Goal: Transaction & Acquisition: Obtain resource

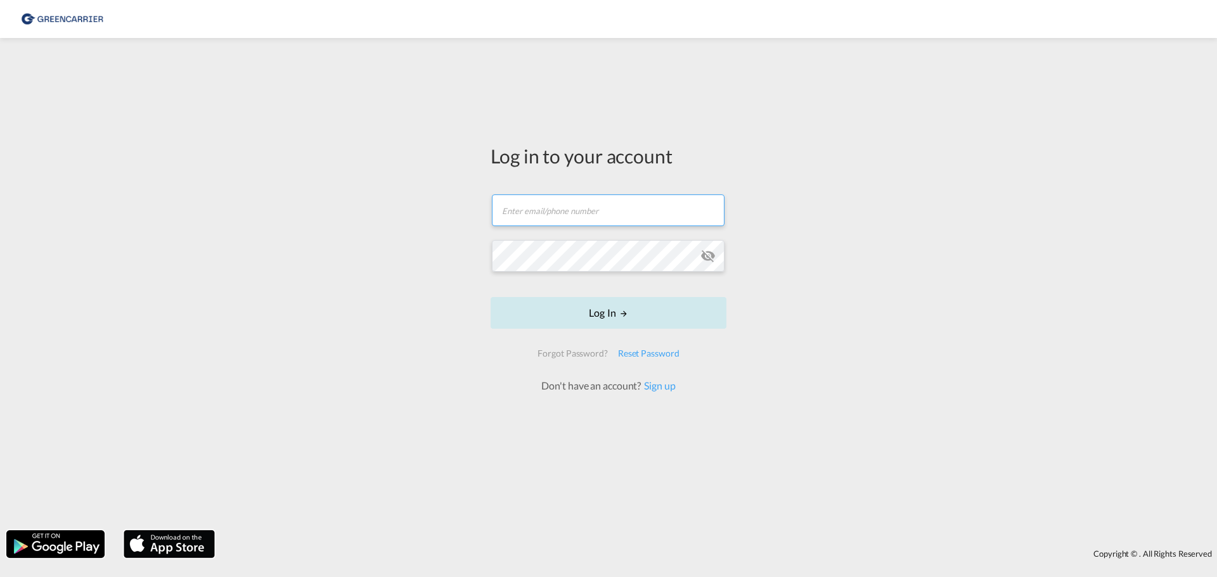
type input "[EMAIL_ADDRESS][DOMAIN_NAME]"
click at [620, 321] on button "Log In" at bounding box center [608, 313] width 236 height 32
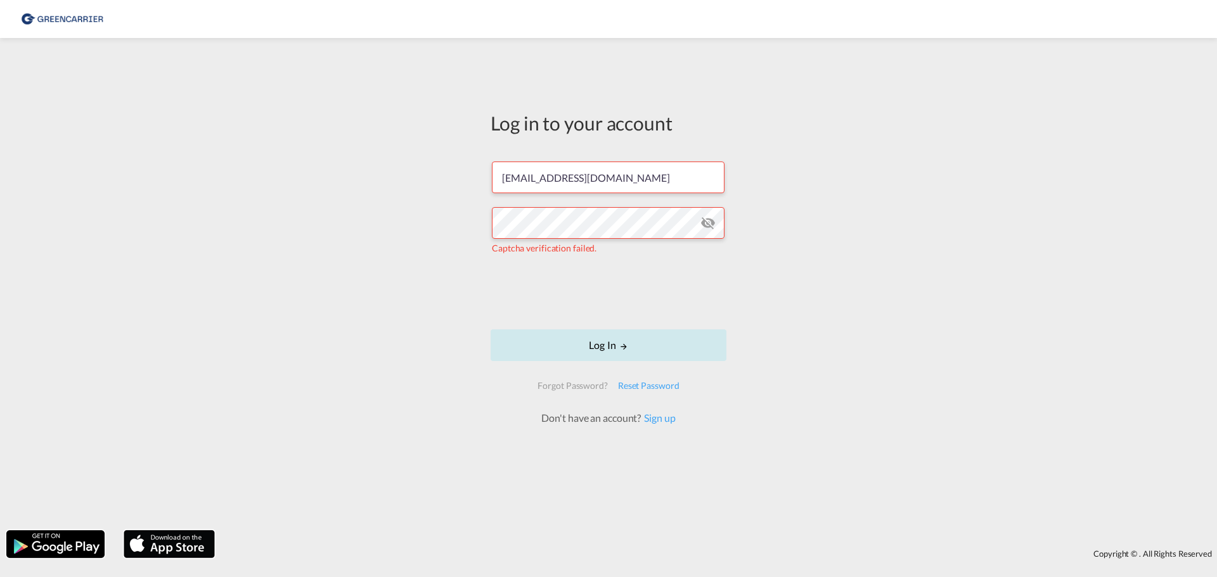
click at [678, 329] on button "Log In" at bounding box center [608, 345] width 236 height 32
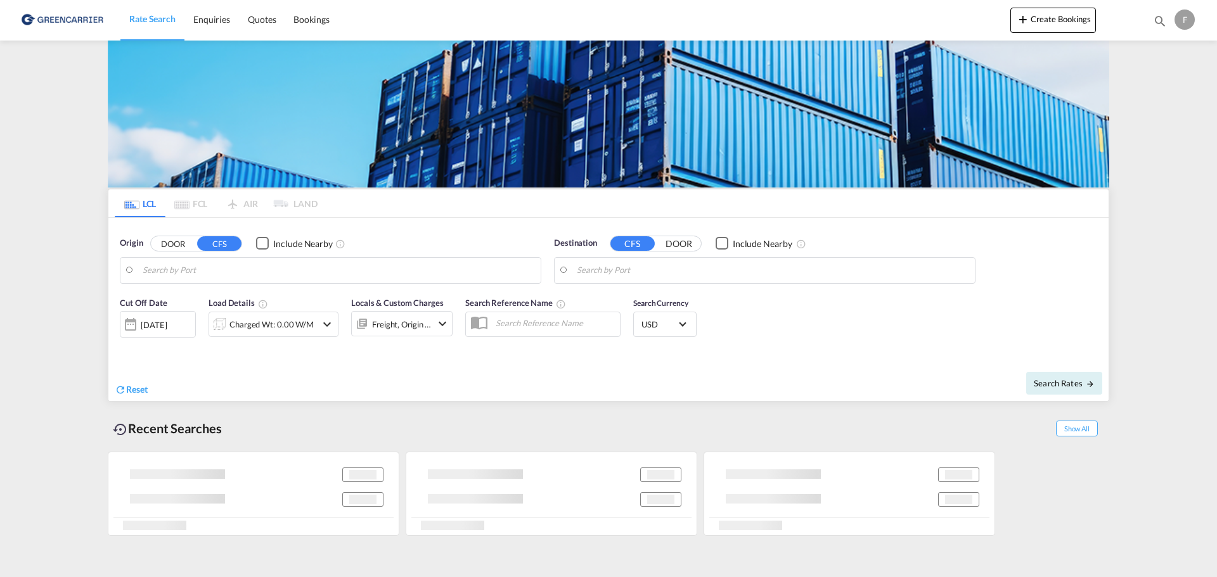
type input "DK-5471, Soendersoe, Soendersoeskov"
type input "[GEOGRAPHIC_DATA] ([GEOGRAPHIC_DATA]), MYPKG"
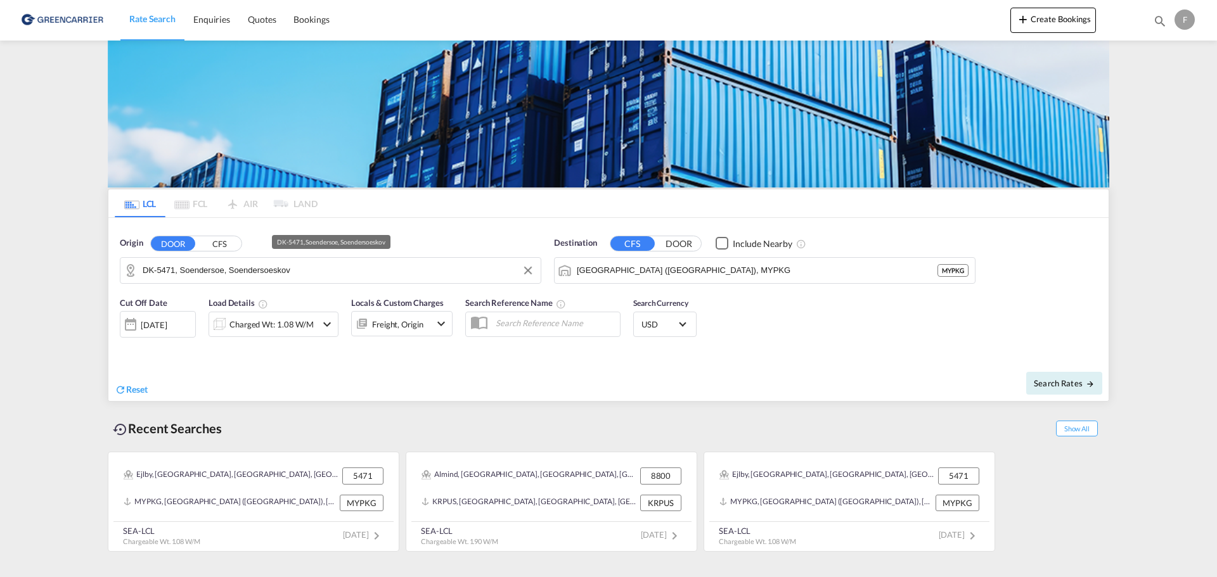
click at [390, 265] on input "DK-5471, Soendersoe, Soendersoeskov" at bounding box center [339, 270] width 392 height 19
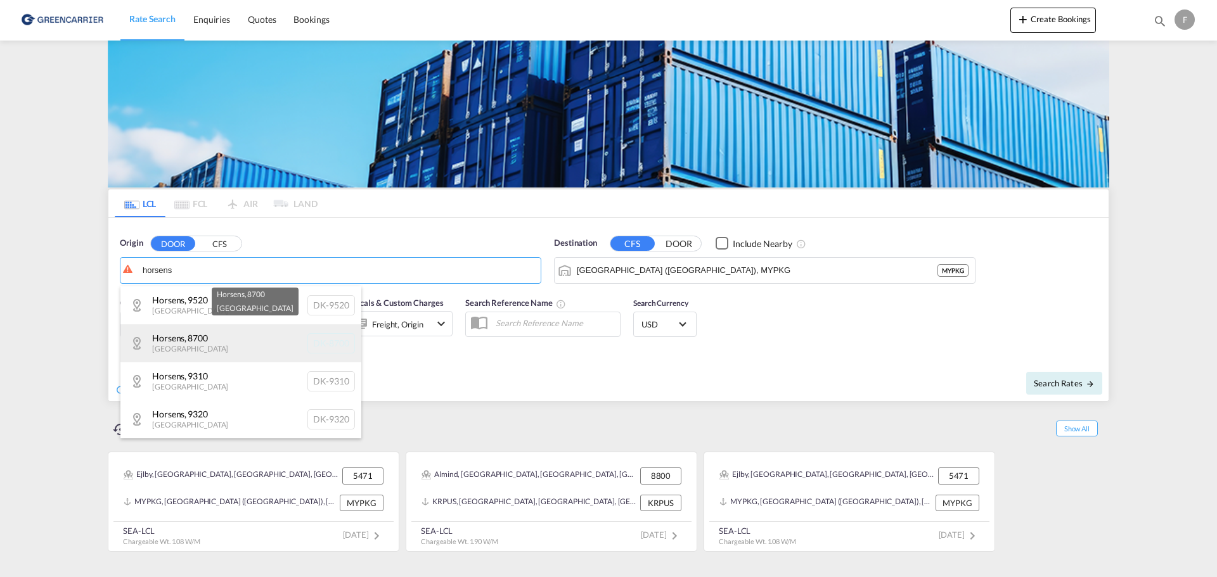
click at [251, 355] on div "Horsens , 8700 [GEOGRAPHIC_DATA] [GEOGRAPHIC_DATA]-8700" at bounding box center [240, 343] width 241 height 38
type input "DK-8700, Horsens"
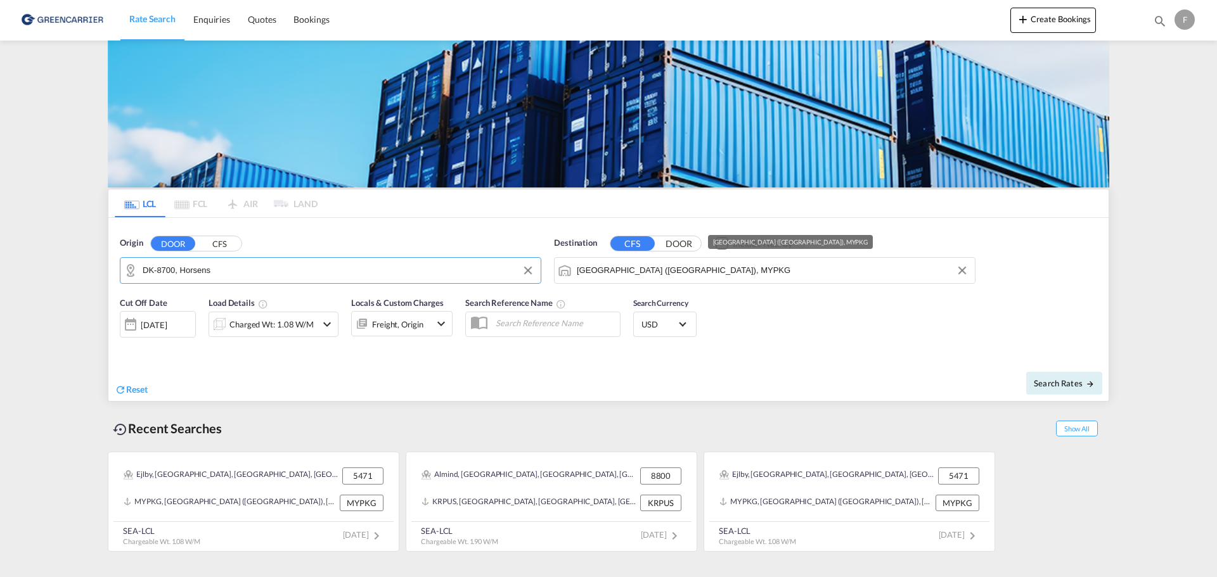
click at [722, 271] on input "[GEOGRAPHIC_DATA] ([GEOGRAPHIC_DATA]), MYPKG" at bounding box center [773, 270] width 392 height 19
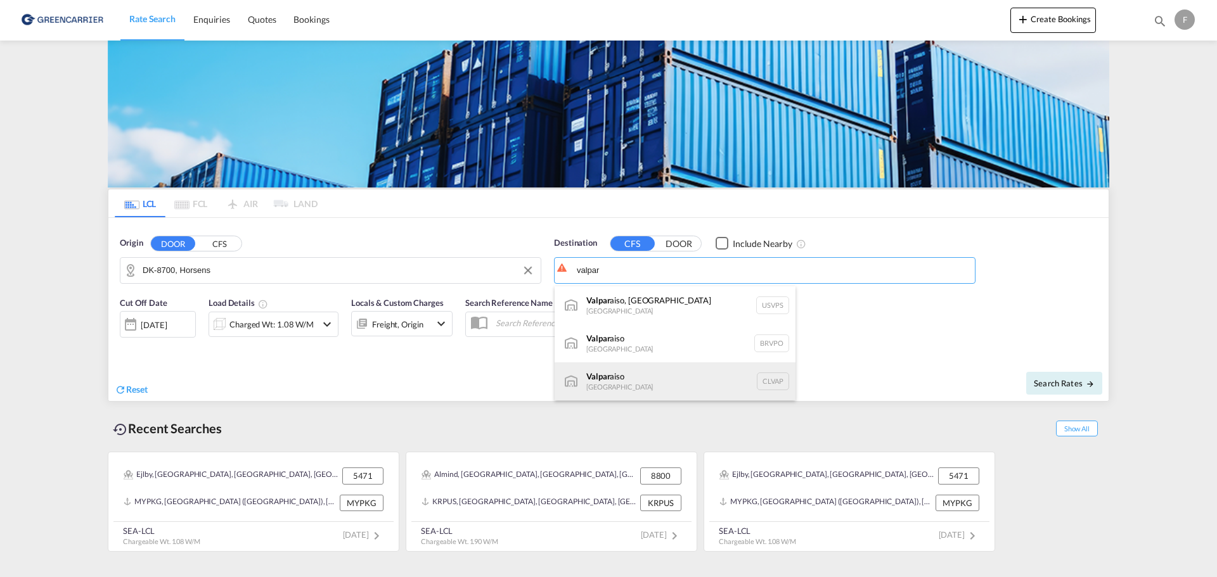
click at [658, 382] on div "Valpar aiso [GEOGRAPHIC_DATA] CLVAP" at bounding box center [674, 381] width 241 height 38
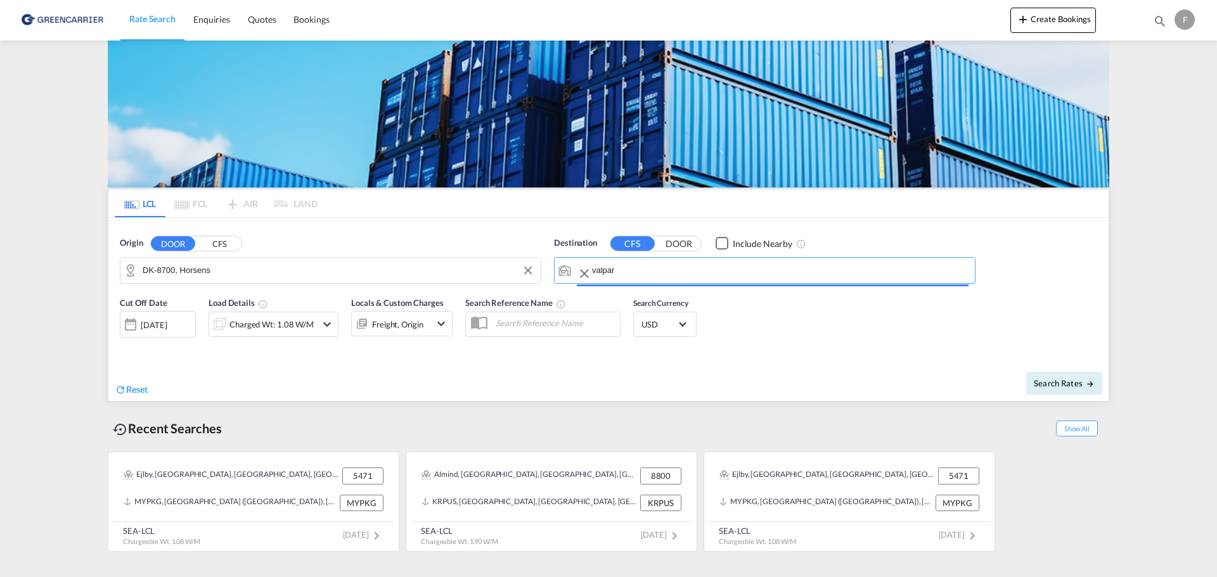
type input "Valparaiso, CLVAP"
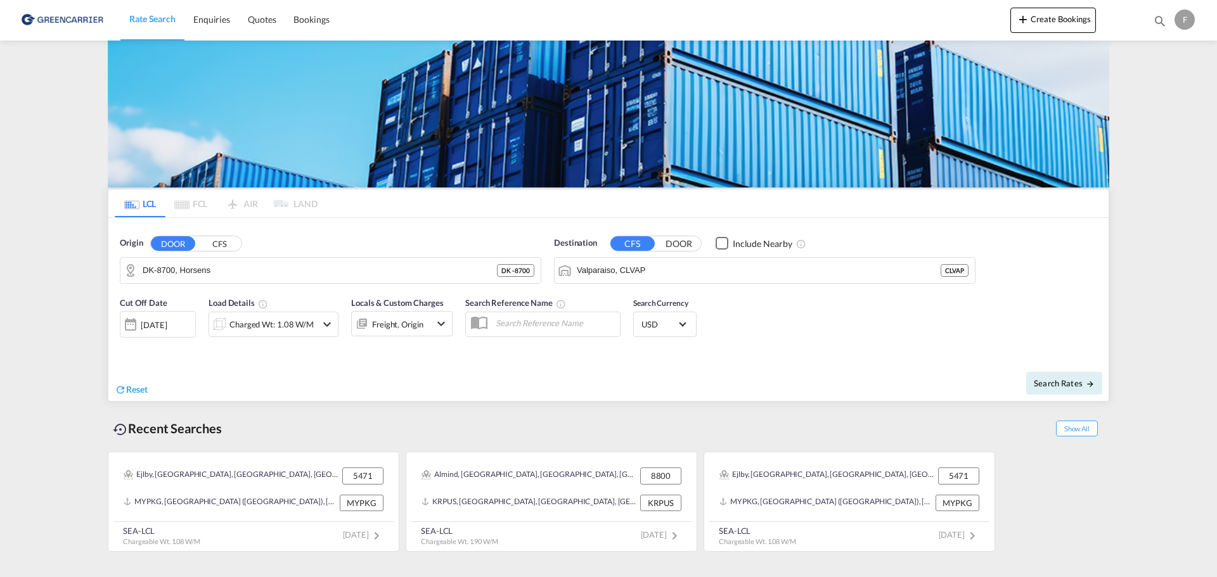
click at [335, 376] on div "Reset" at bounding box center [363, 379] width 497 height 35
click at [249, 333] on div "Charged Wt: 1.08 W/M" at bounding box center [271, 325] width 84 height 18
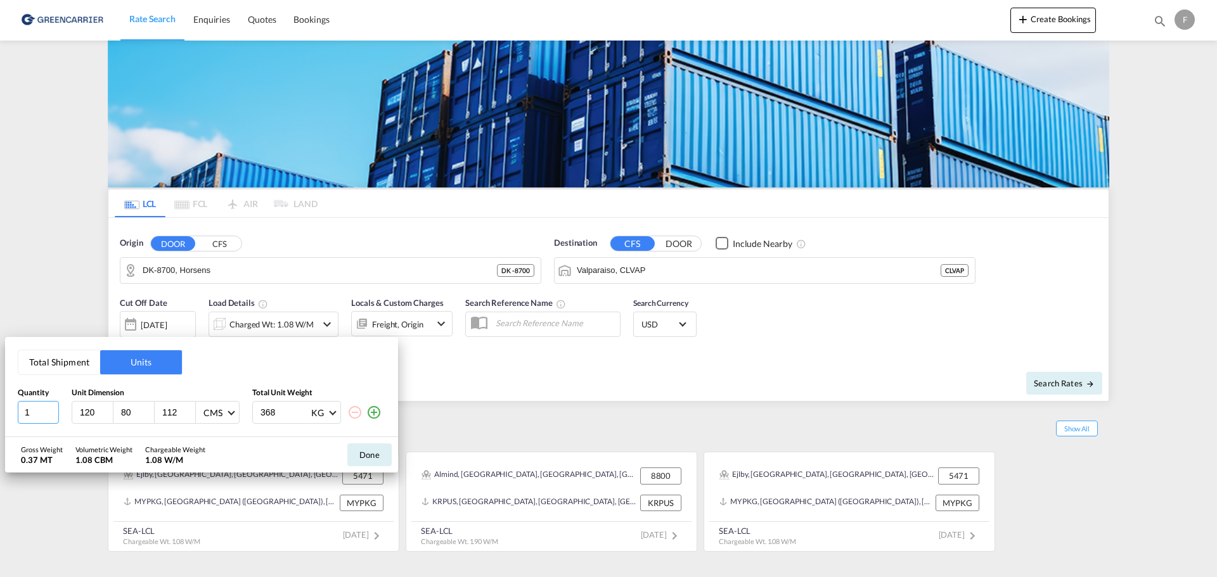
drag, startPoint x: 35, startPoint y: 411, endPoint x: 0, endPoint y: 404, distance: 35.5
click at [0, 404] on div "Total Shipment Units Quantity Unit Dimension Total Unit Weight 1 120 80 112 CMS…" at bounding box center [608, 288] width 1217 height 577
type input "4"
type input "150"
drag, startPoint x: 277, startPoint y: 414, endPoint x: 236, endPoint y: 409, distance: 41.0
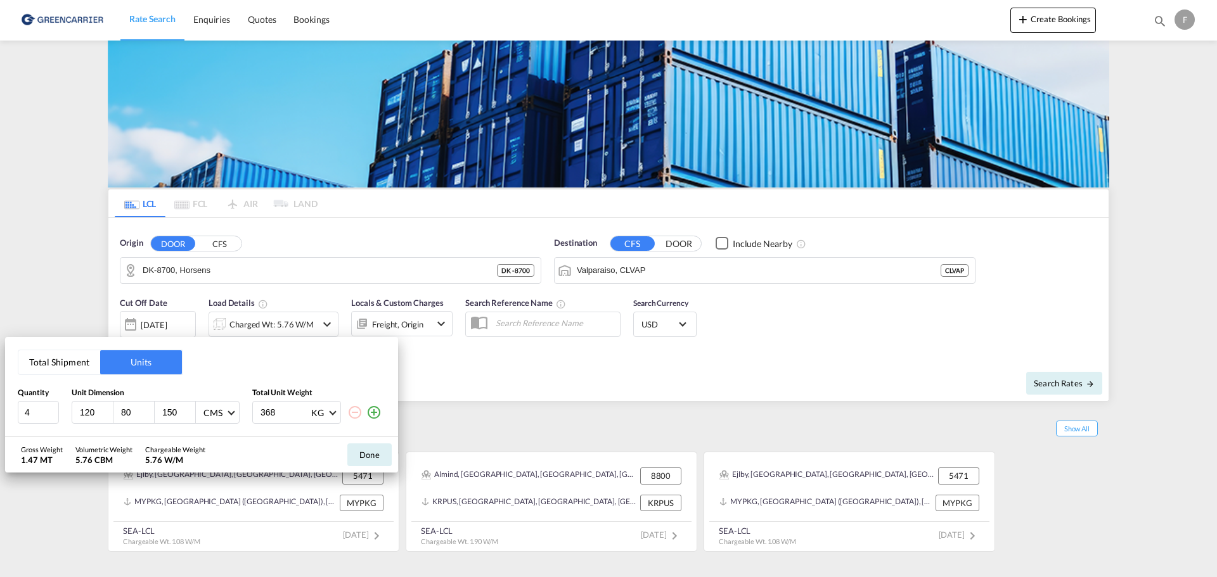
click at [237, 409] on div "4 120 80 150 CMS CMS Inches 368 KG KG LB" at bounding box center [202, 412] width 368 height 23
type input "500"
click at [356, 453] on button "Done" at bounding box center [369, 455] width 44 height 23
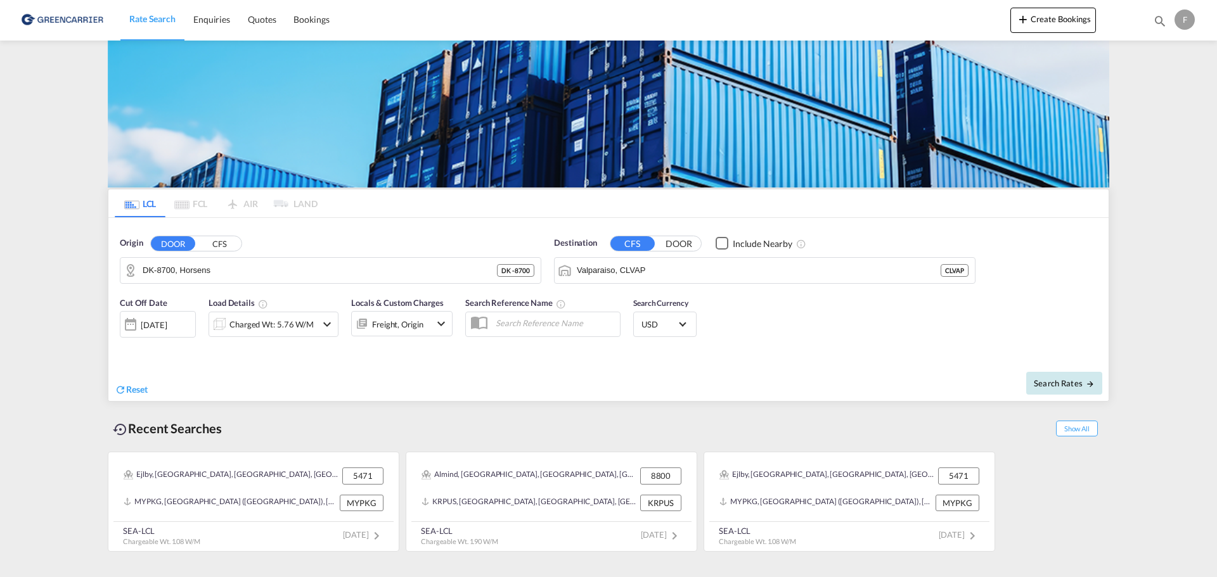
click at [1033, 376] on button "Search Rates" at bounding box center [1064, 383] width 76 height 23
type input "8700 to CLVAP / [DATE]"
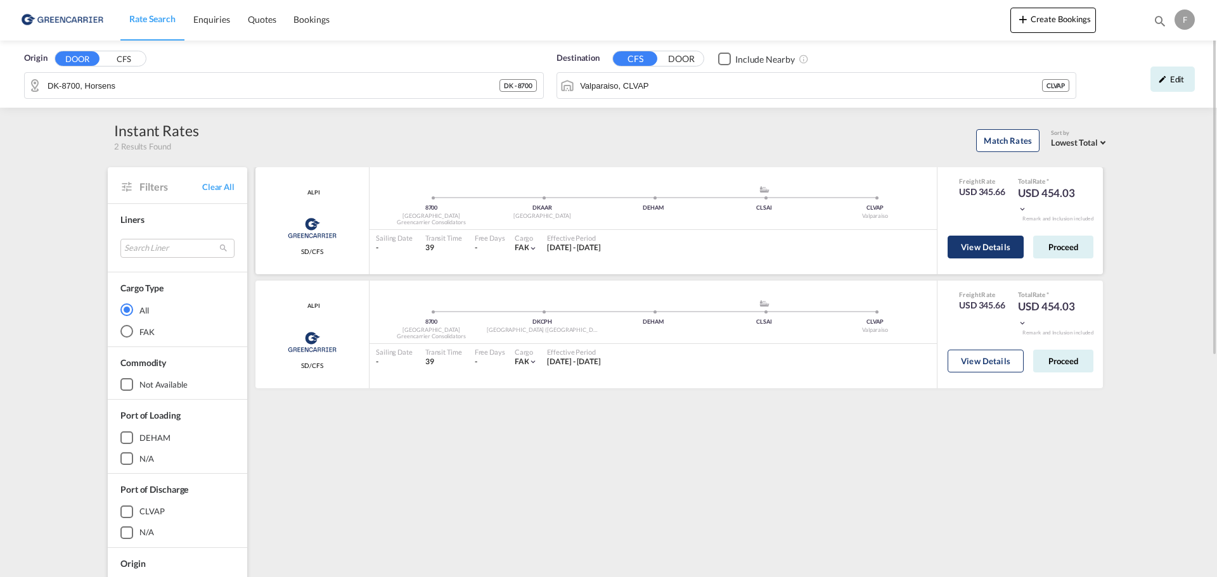
click at [978, 243] on button "View Details" at bounding box center [985, 247] width 76 height 23
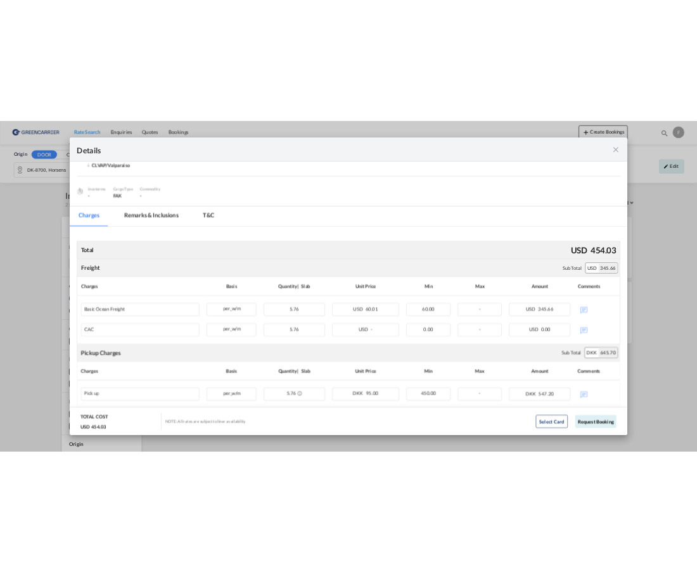
scroll to position [127, 0]
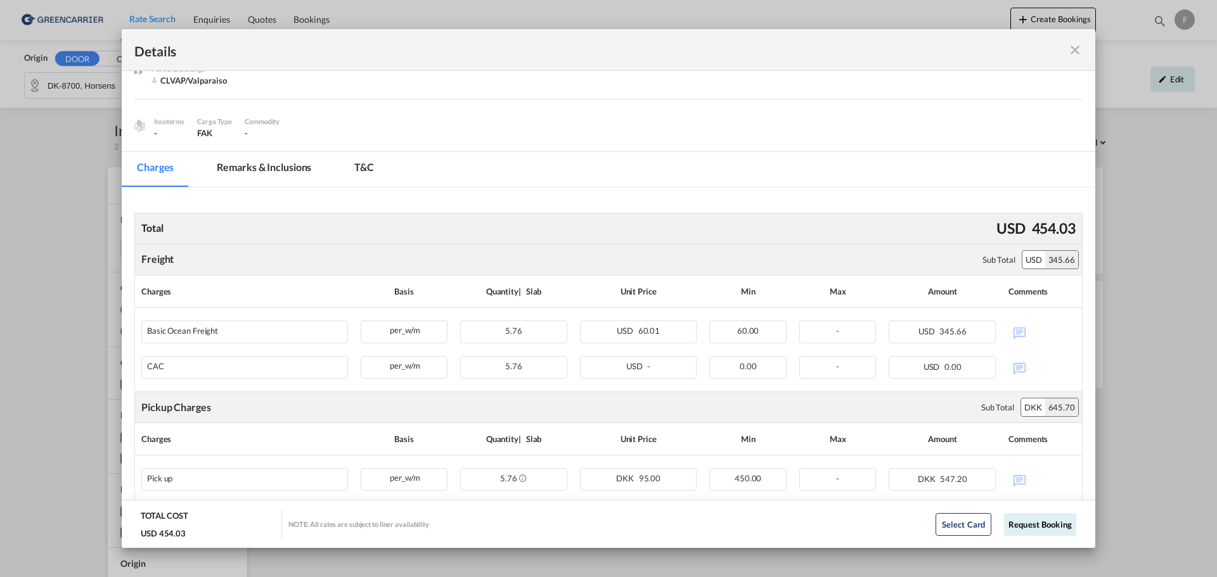
click at [1078, 51] on md-icon "icon-close fg-AAA8AD m-0 cursor" at bounding box center [1074, 49] width 15 height 15
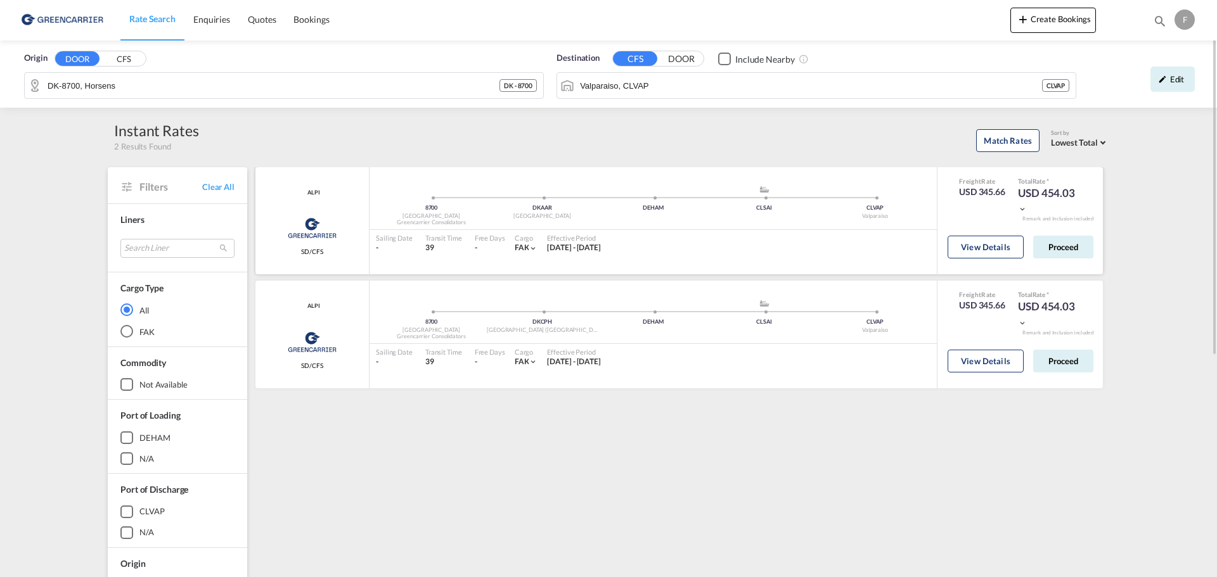
click at [426, 246] on div "39" at bounding box center [443, 248] width 37 height 11
